Goal: Navigation & Orientation: Go to known website

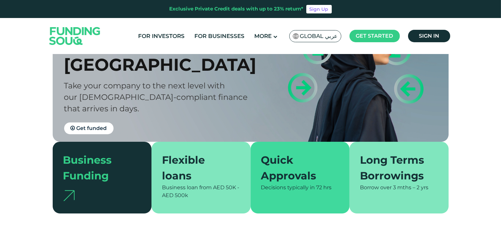
click at [308, 38] on span "Global عربي" at bounding box center [319, 36] width 38 height 8
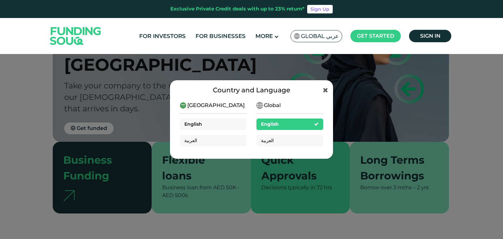
click at [204, 121] on div "English" at bounding box center [213, 124] width 67 height 11
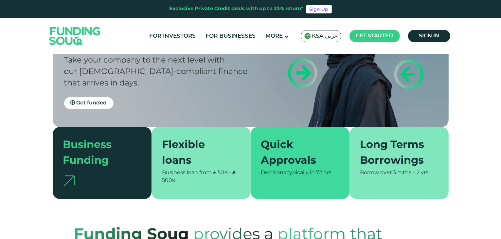
scroll to position [89, 0]
